Goal: Use online tool/utility: Utilize a website feature to perform a specific function

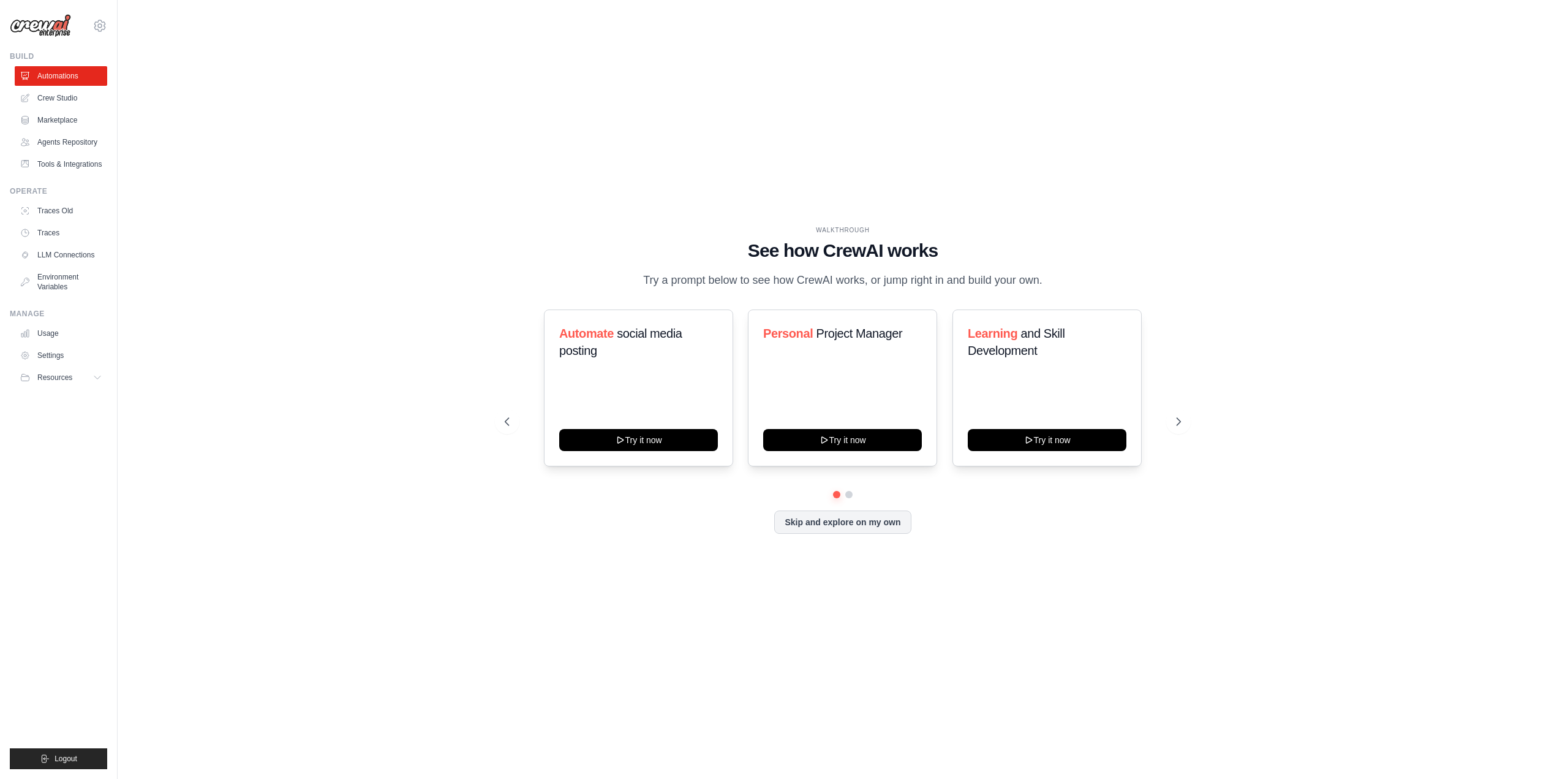
click at [502, 258] on div "WALKTHROUGH See how [PERSON_NAME] works Try a prompt below to see how [PERSON_N…" at bounding box center [842, 389] width 706 height 327
click at [1179, 424] on icon at bounding box center [1181, 421] width 4 height 7
click at [902, 526] on button "Skip and explore on my own" at bounding box center [843, 521] width 137 height 23
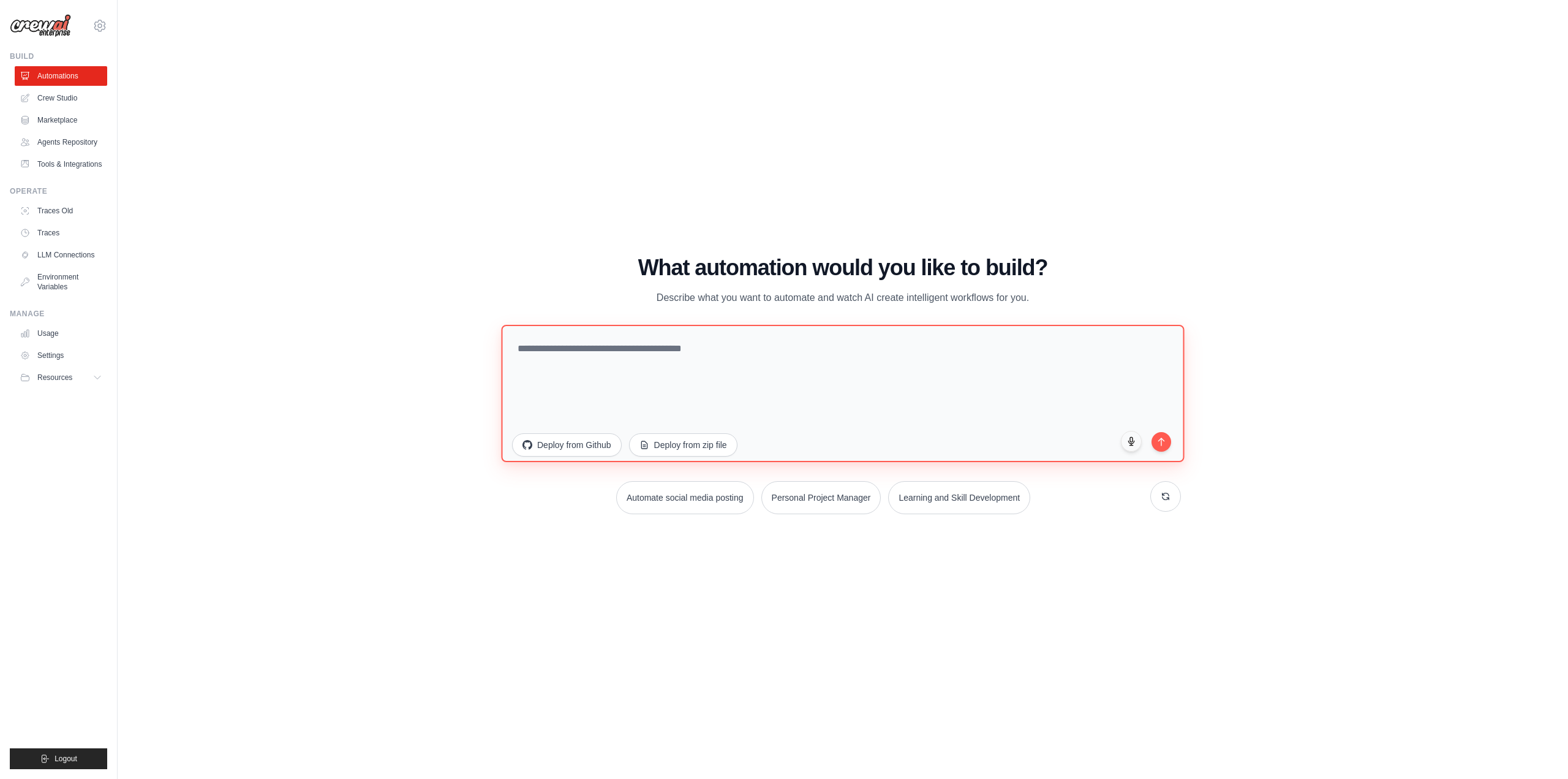
click at [717, 361] on textarea at bounding box center [843, 392] width 683 height 137
type textarea "*"
type textarea "**********"
click at [1167, 439] on button "submit" at bounding box center [1161, 439] width 21 height 21
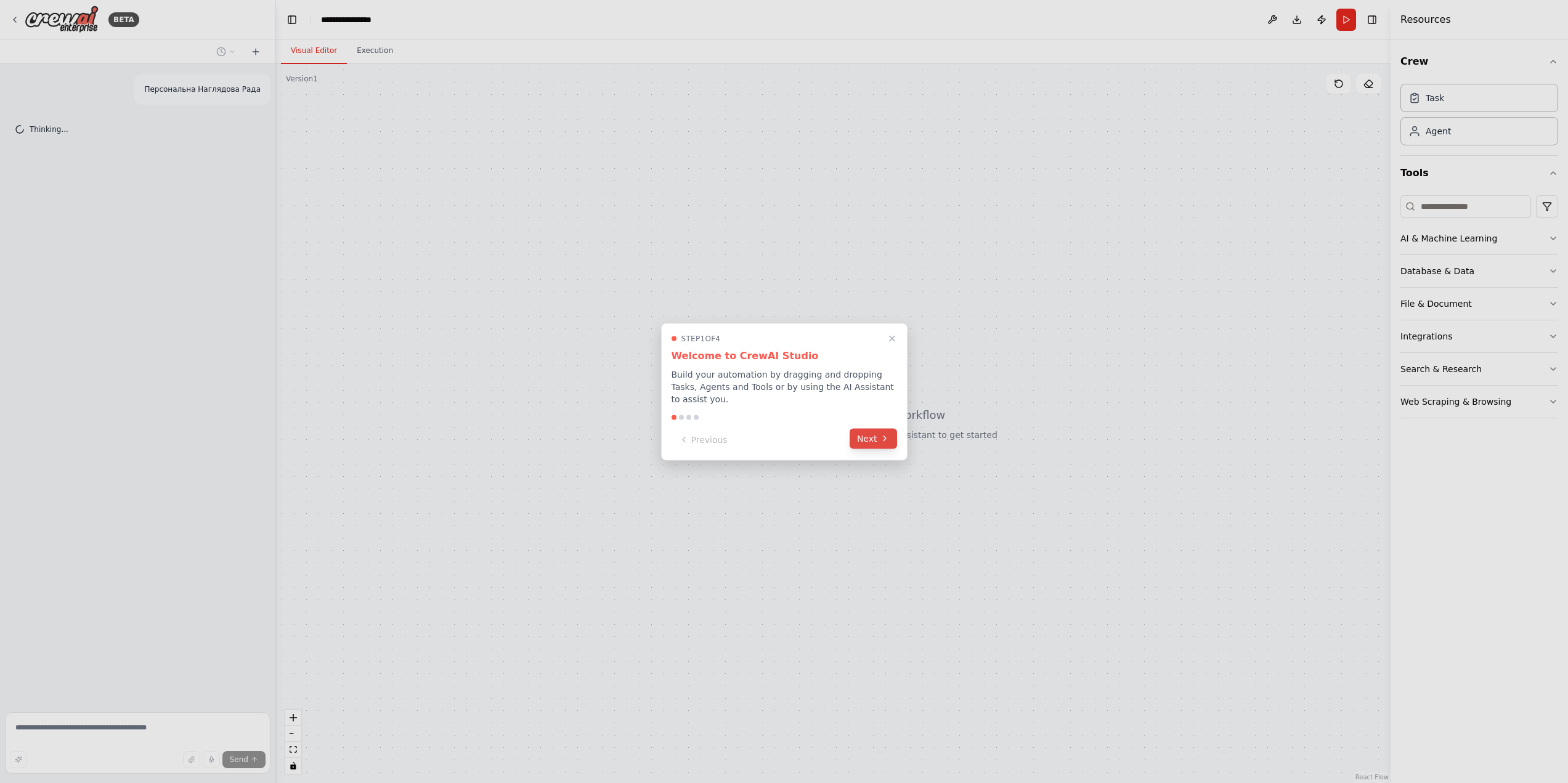
click at [893, 435] on button "Next" at bounding box center [873, 438] width 47 height 20
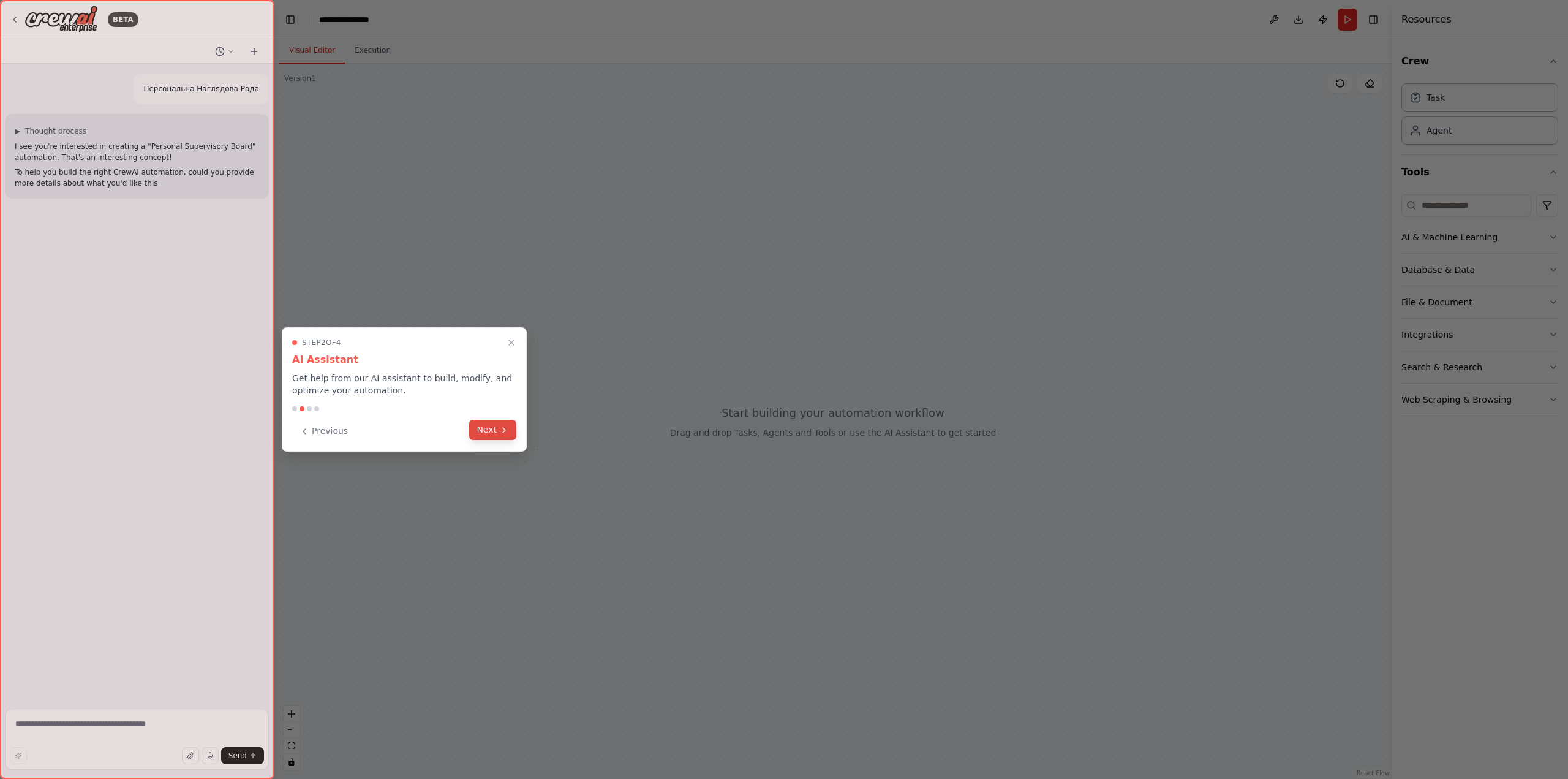
click at [503, 426] on icon at bounding box center [504, 430] width 10 height 10
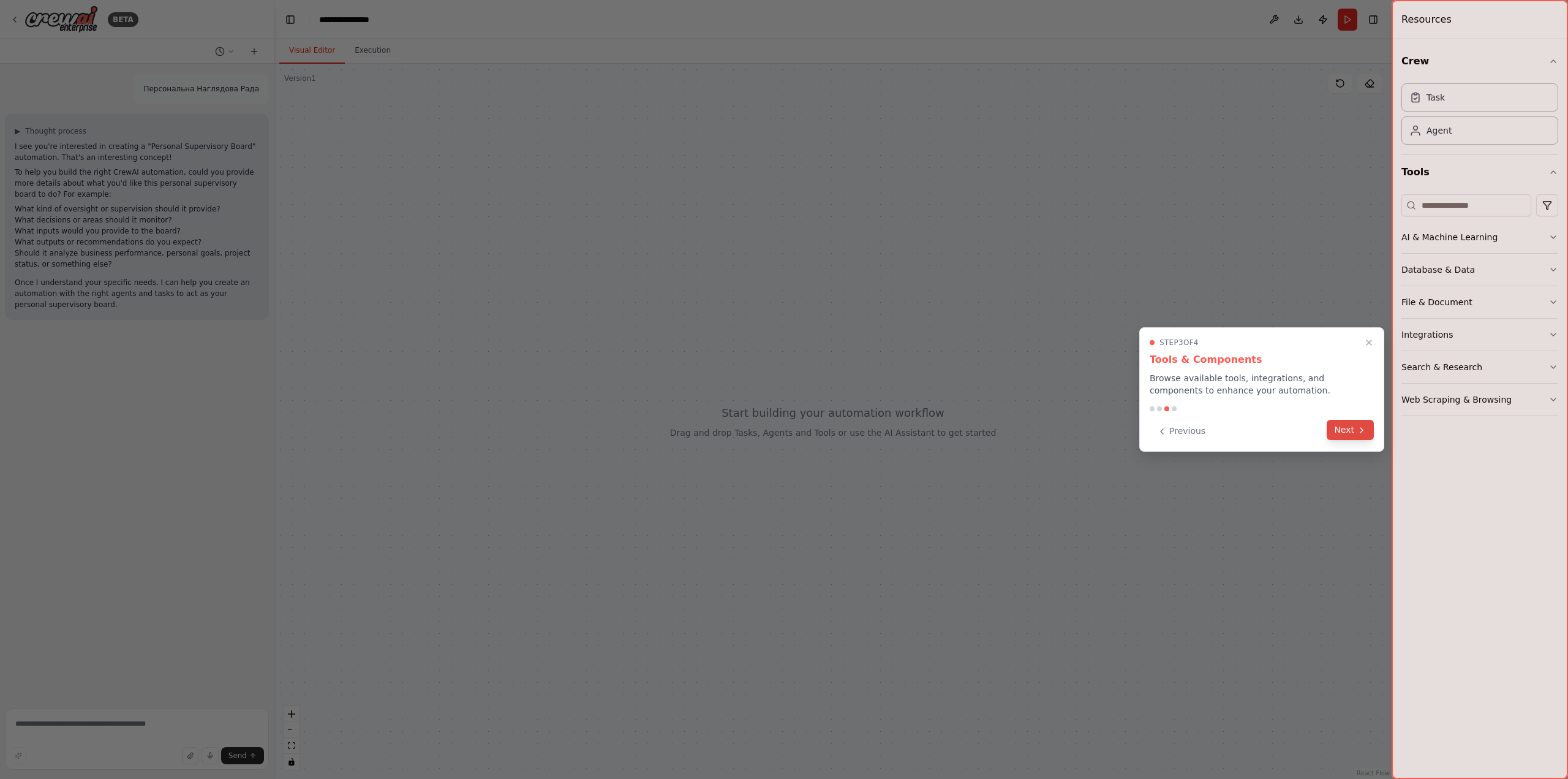
click at [1362, 433] on icon at bounding box center [1361, 430] width 10 height 10
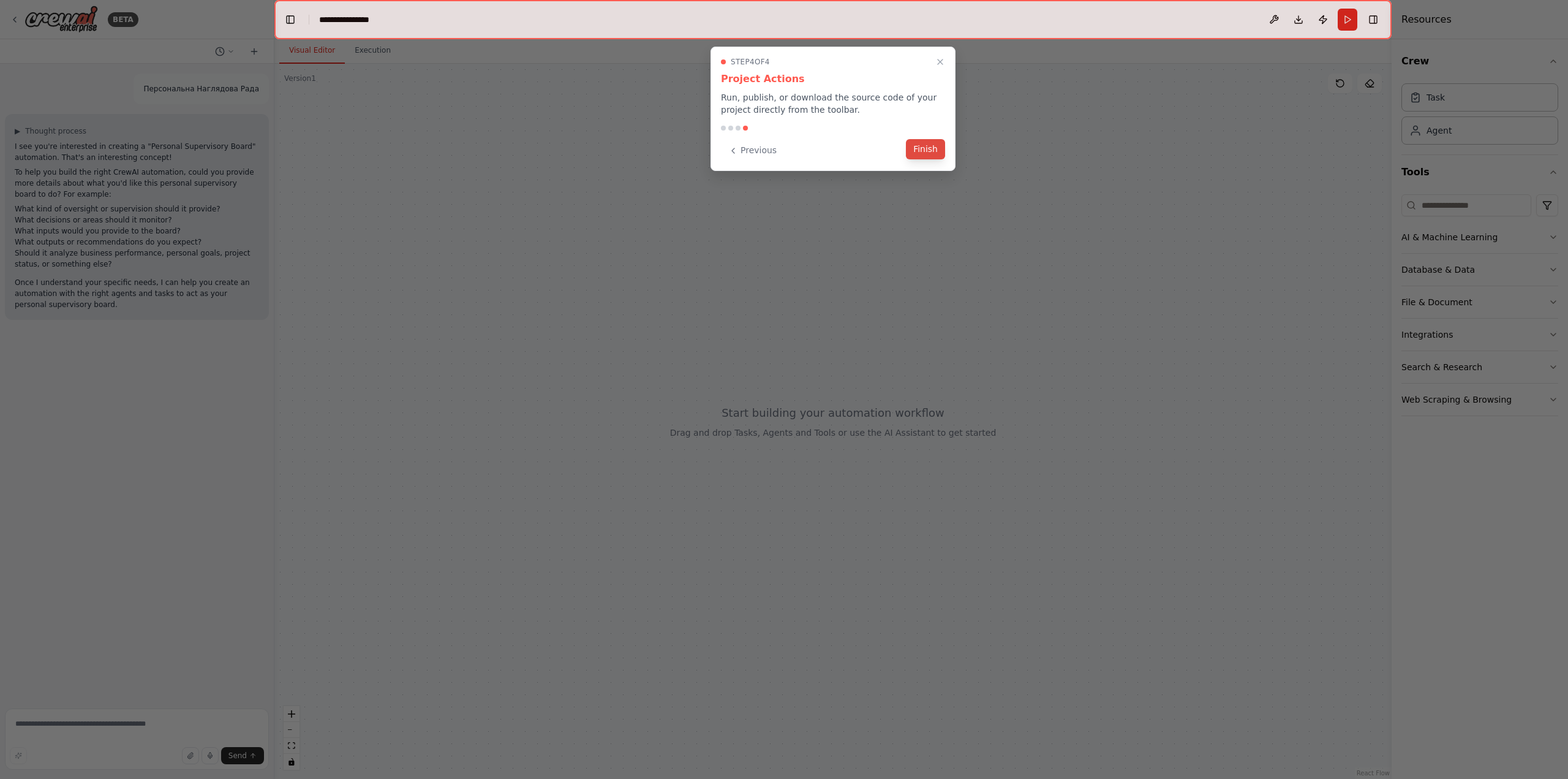
click at [929, 152] on button "Finish" at bounding box center [925, 149] width 39 height 20
